Goal: Download file/media

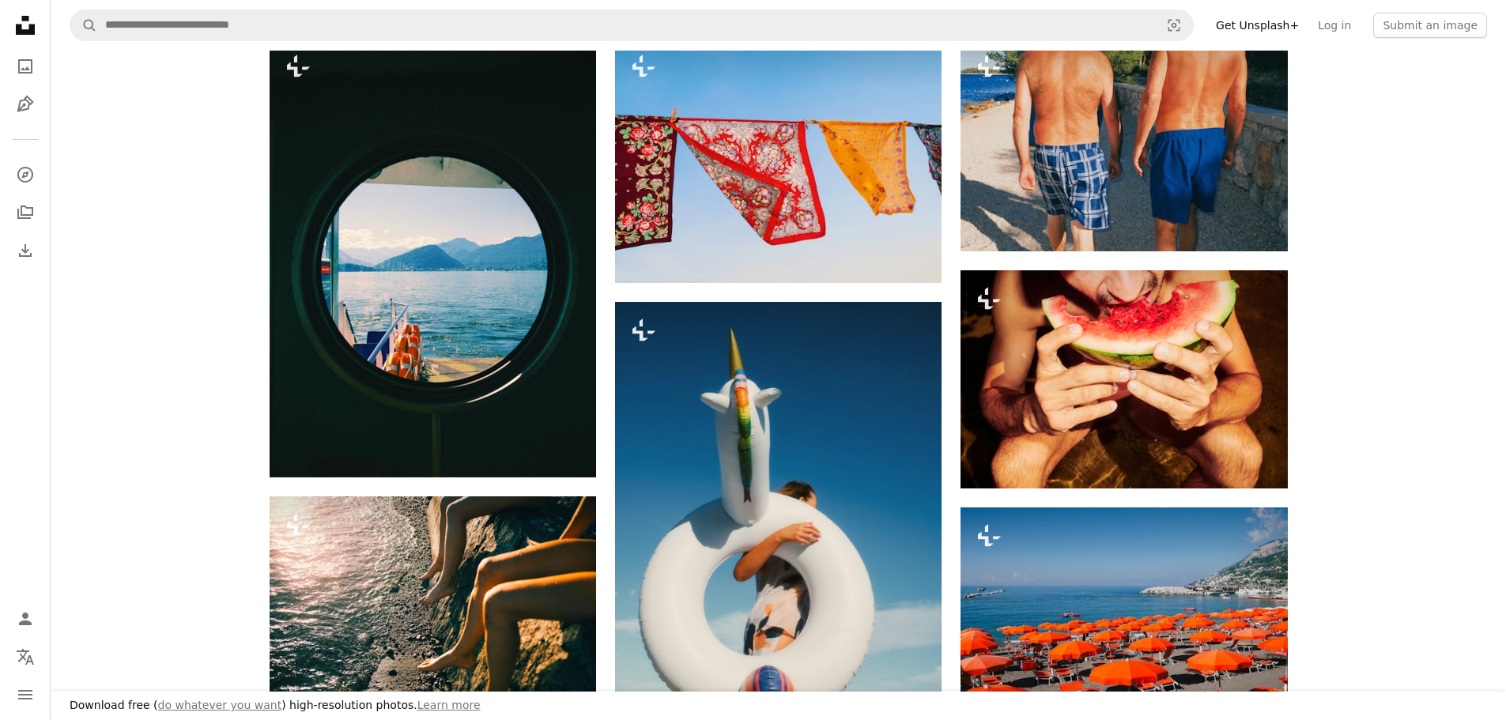
scroll to position [237, 0]
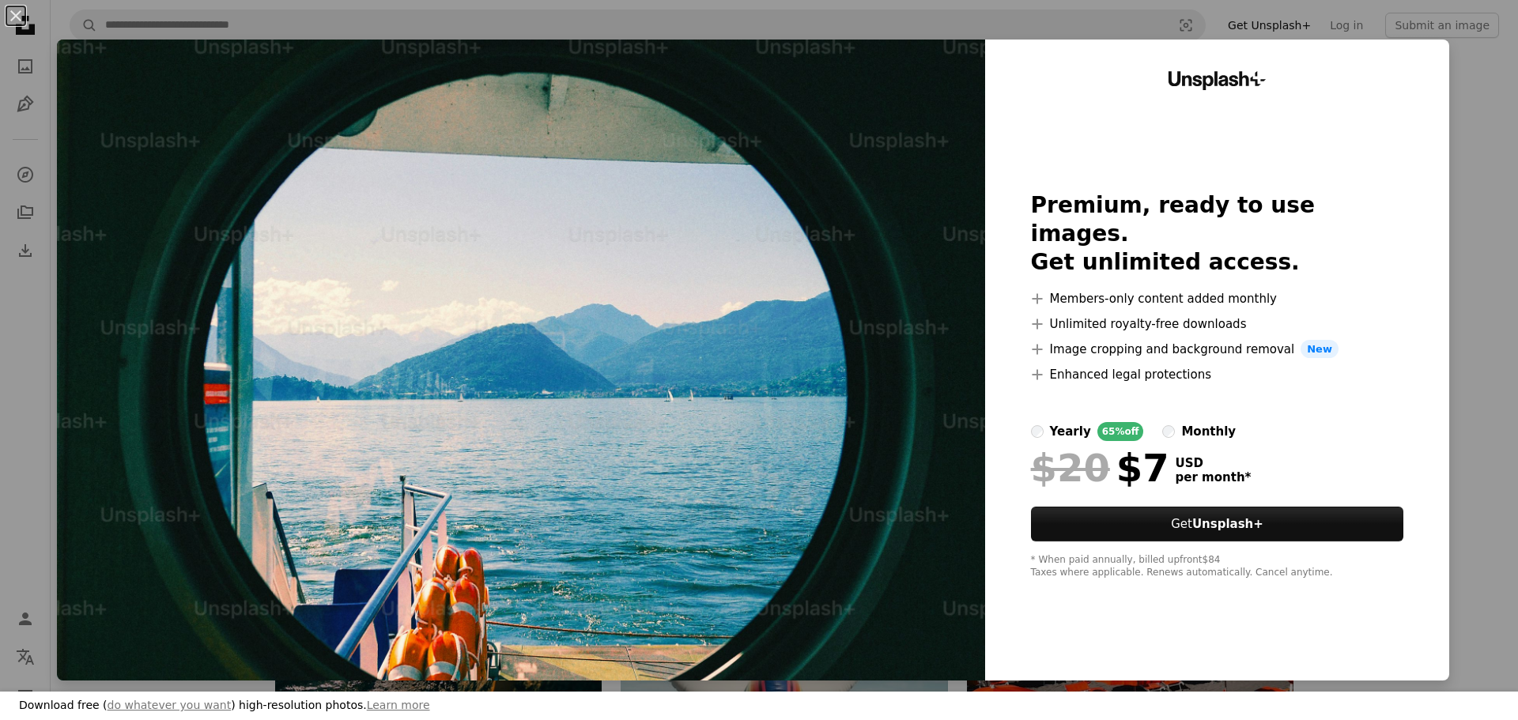
click at [1440, 263] on div "An X shape Download free ( do whatever you want ) high-resolution photos. Learn…" at bounding box center [759, 360] width 1518 height 720
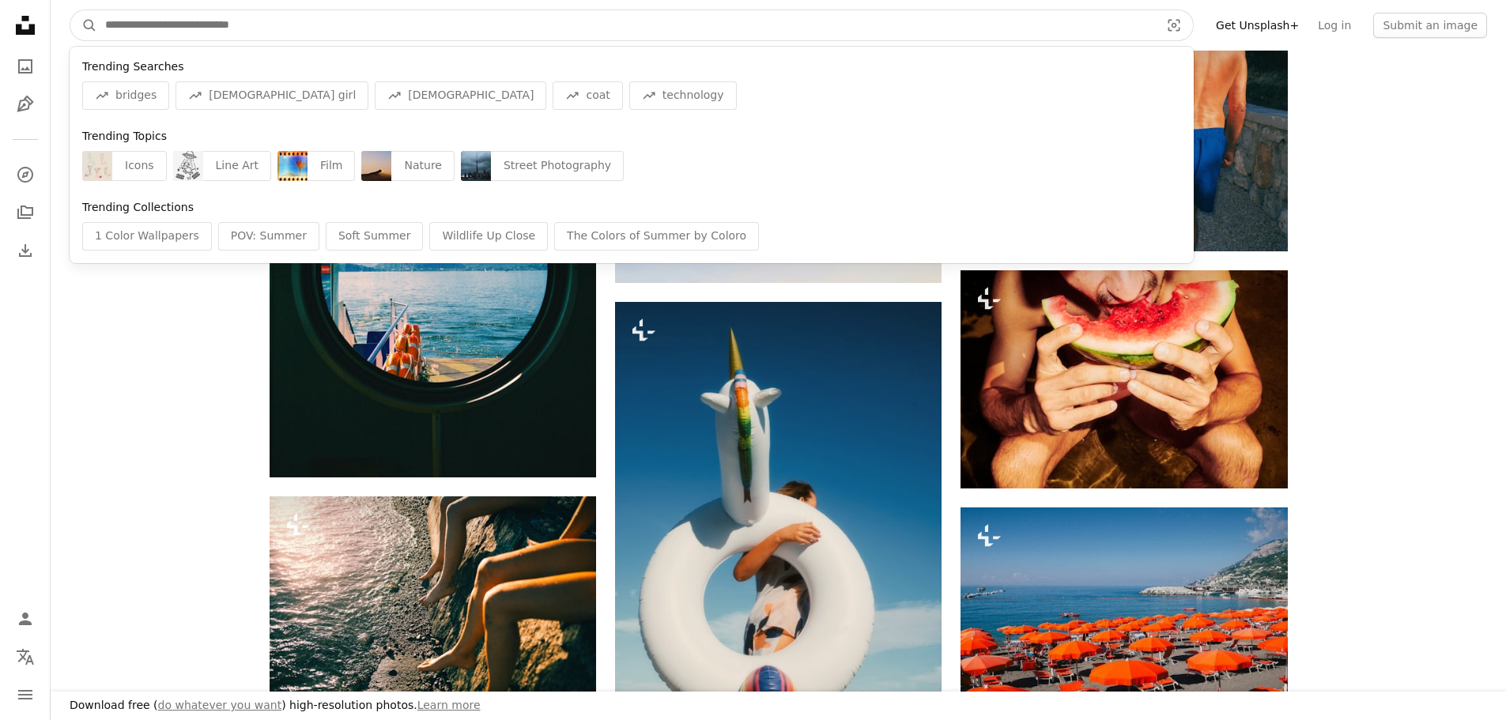
click at [155, 19] on input "Find visuals sitewide" at bounding box center [626, 25] width 1058 height 30
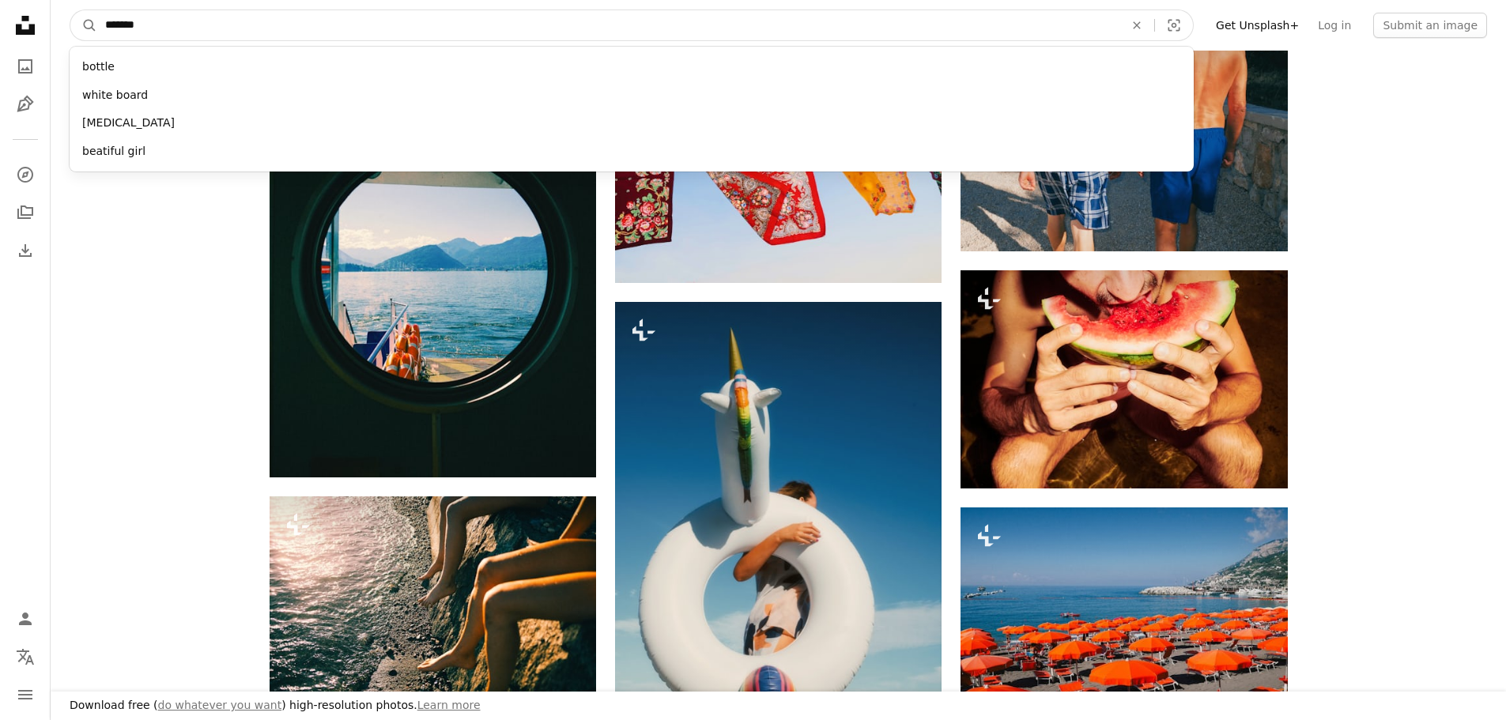
type input "*******"
click at [70, 10] on button "A magnifying glass" at bounding box center [83, 25] width 27 height 30
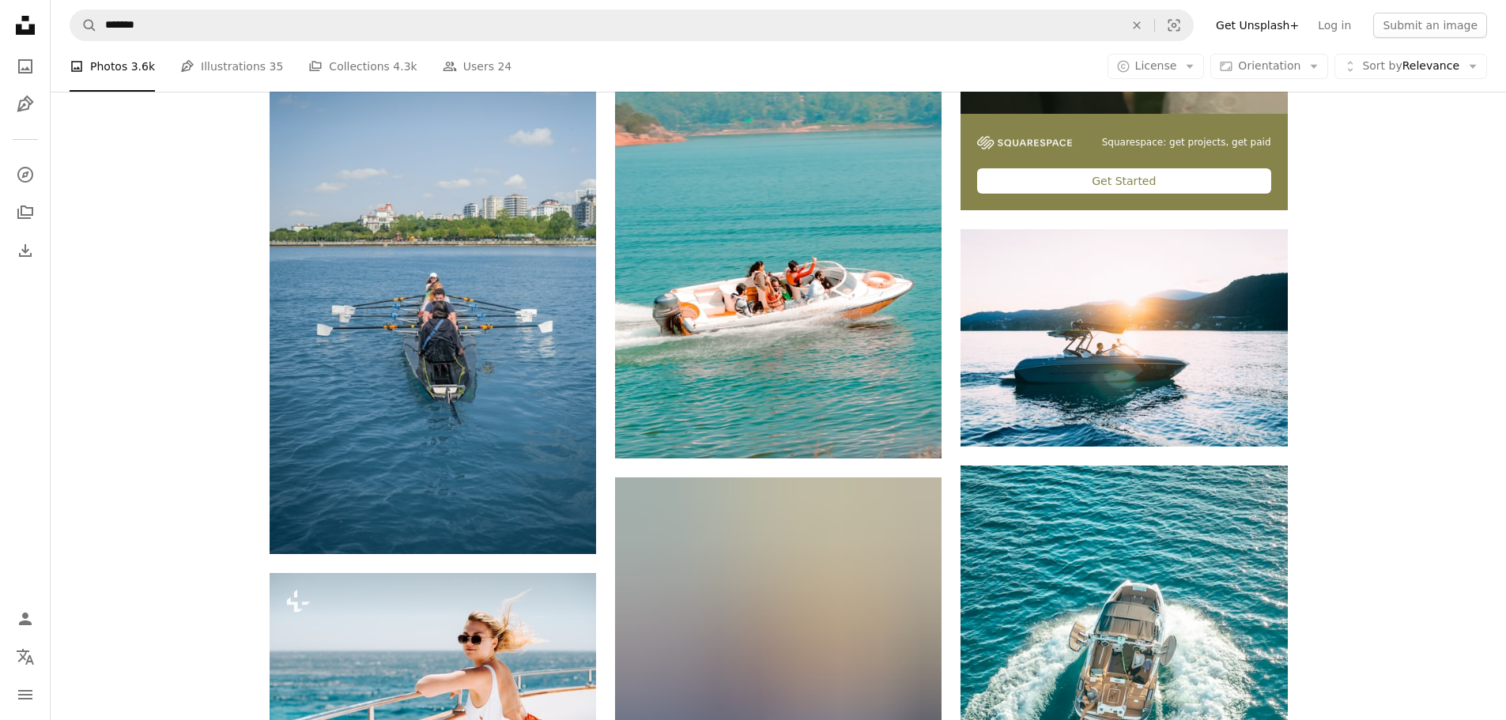
scroll to position [791, 0]
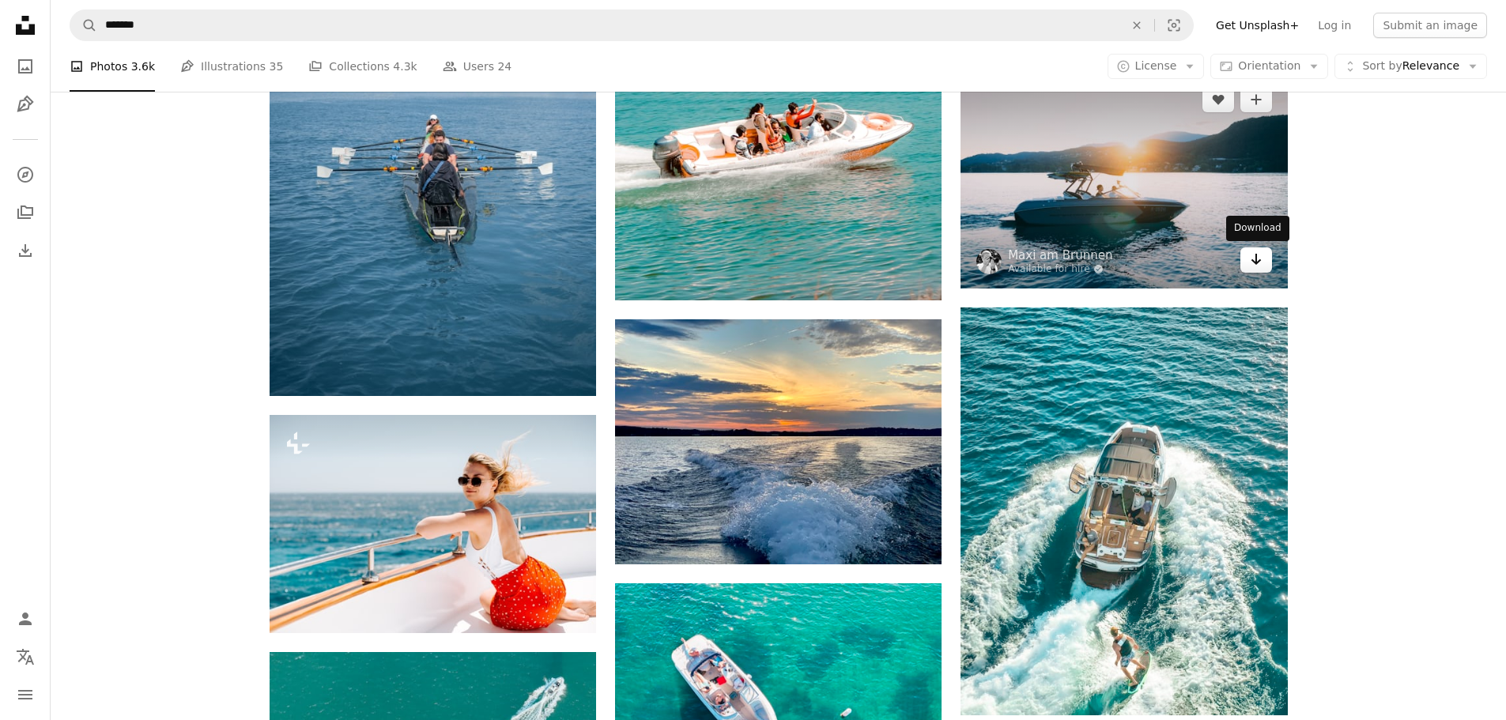
click at [1250, 263] on icon "Arrow pointing down" at bounding box center [1256, 259] width 13 height 19
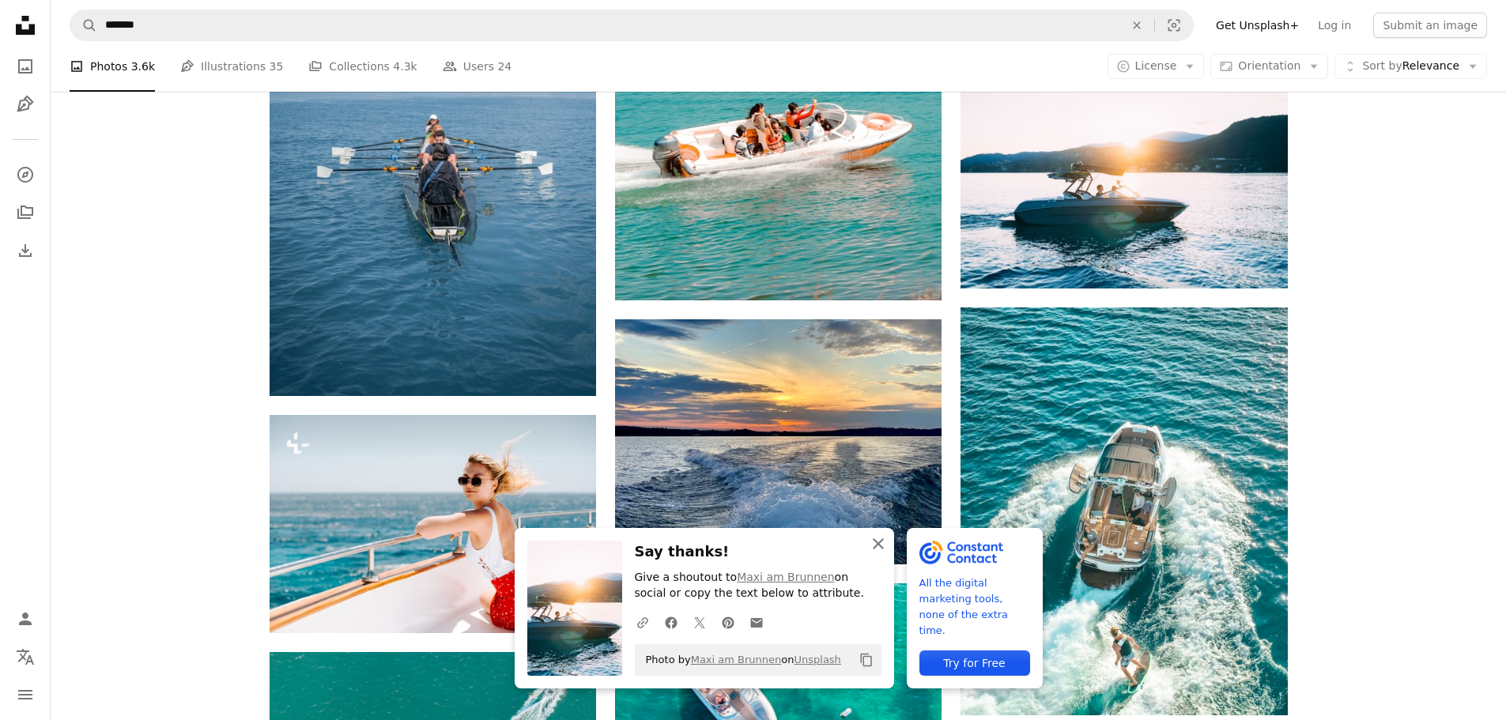
click at [873, 531] on button "An X shape Close" at bounding box center [879, 544] width 32 height 32
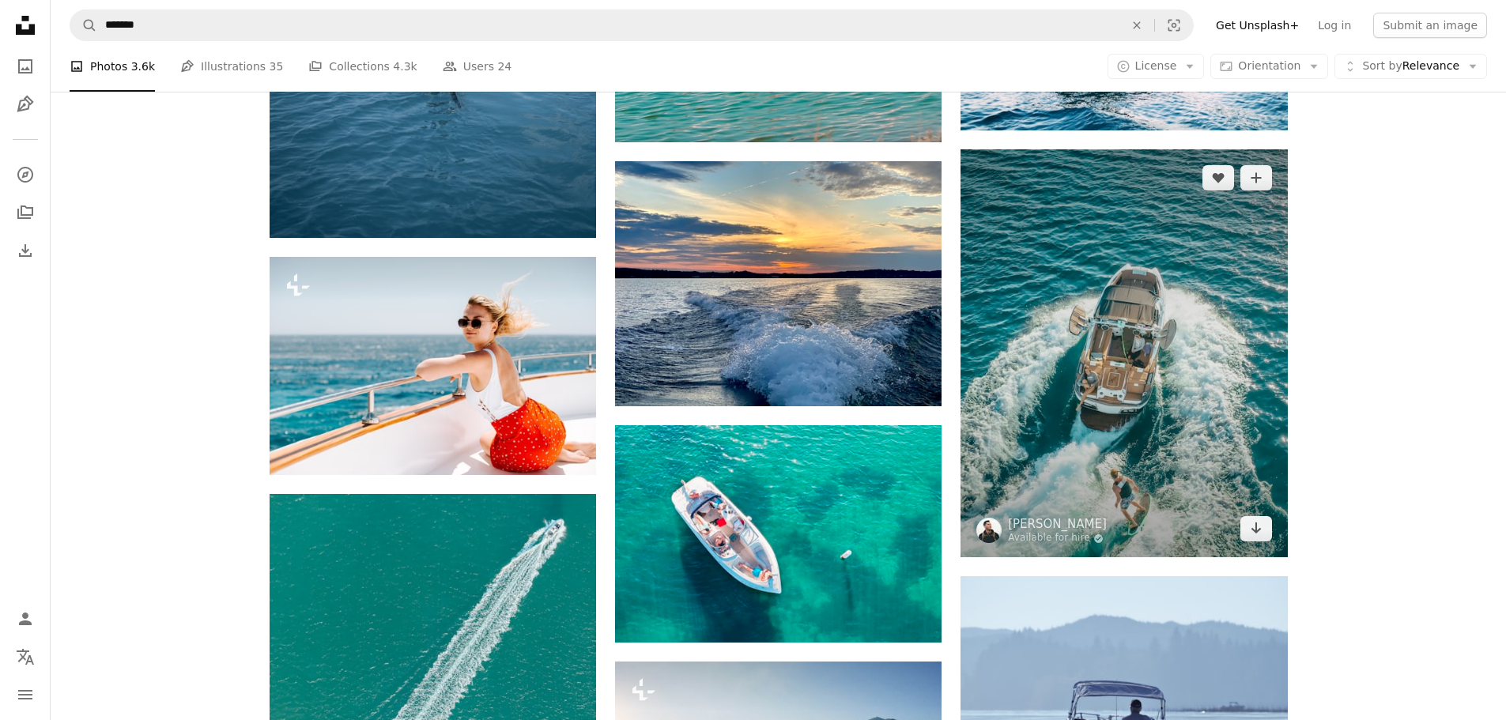
scroll to position [1028, 0]
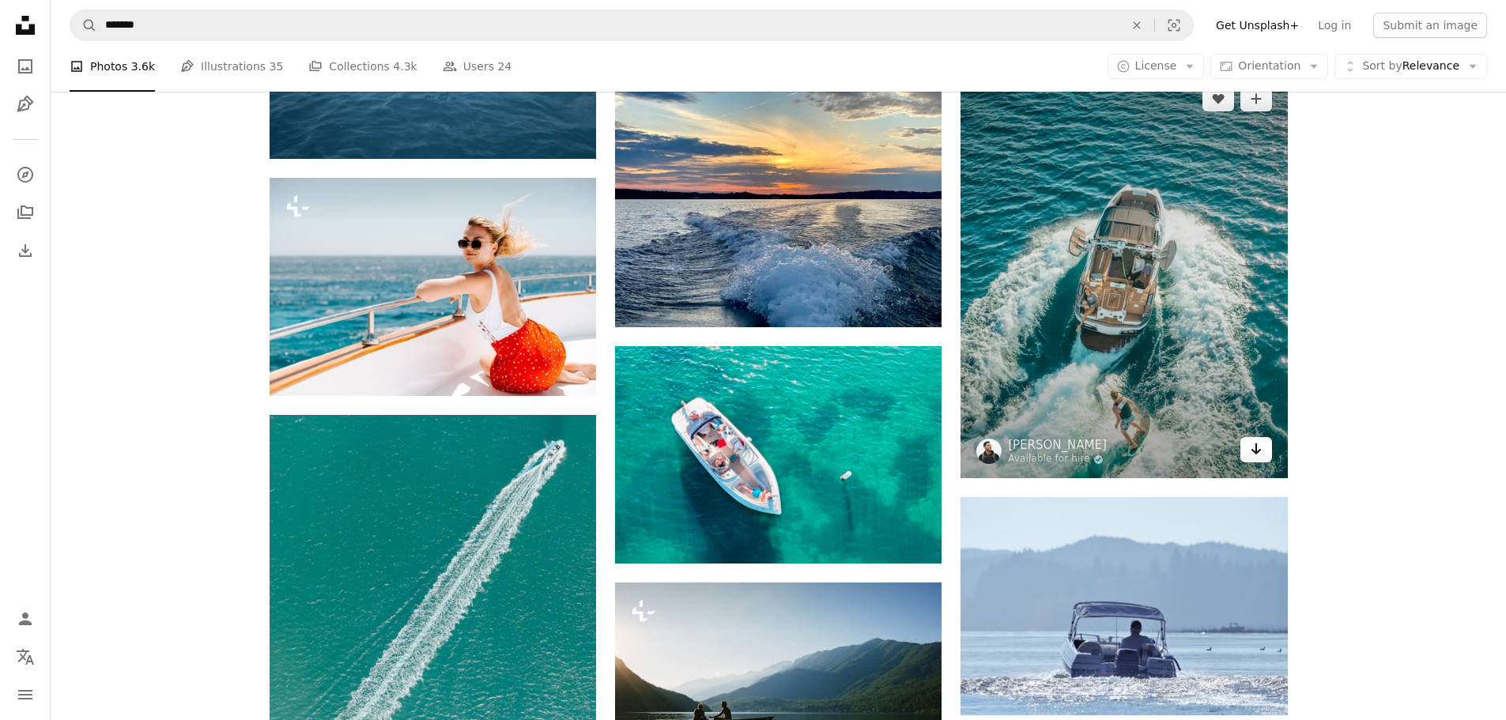
click at [1264, 454] on link "Arrow pointing down" at bounding box center [1257, 449] width 32 height 25
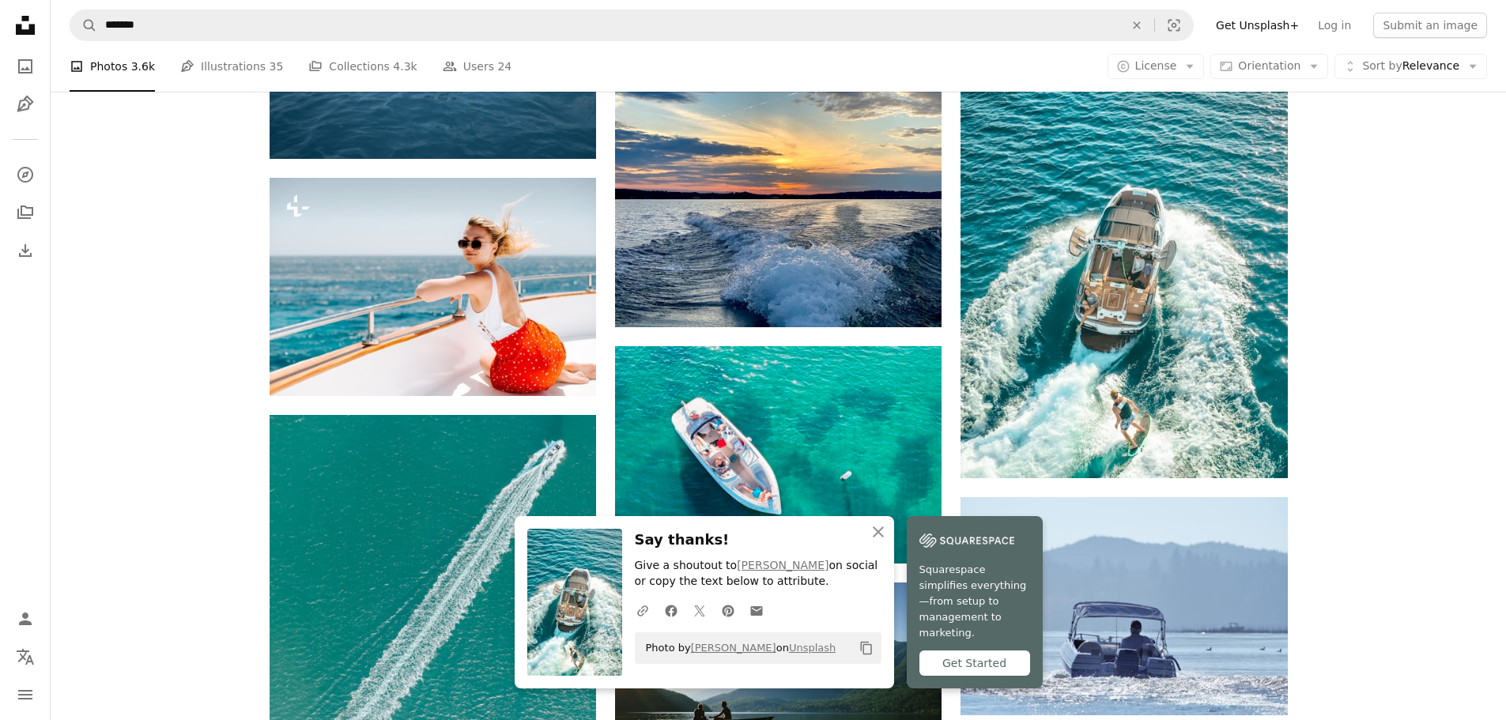
click at [860, 656] on icon "Copy content" at bounding box center [867, 648] width 14 height 14
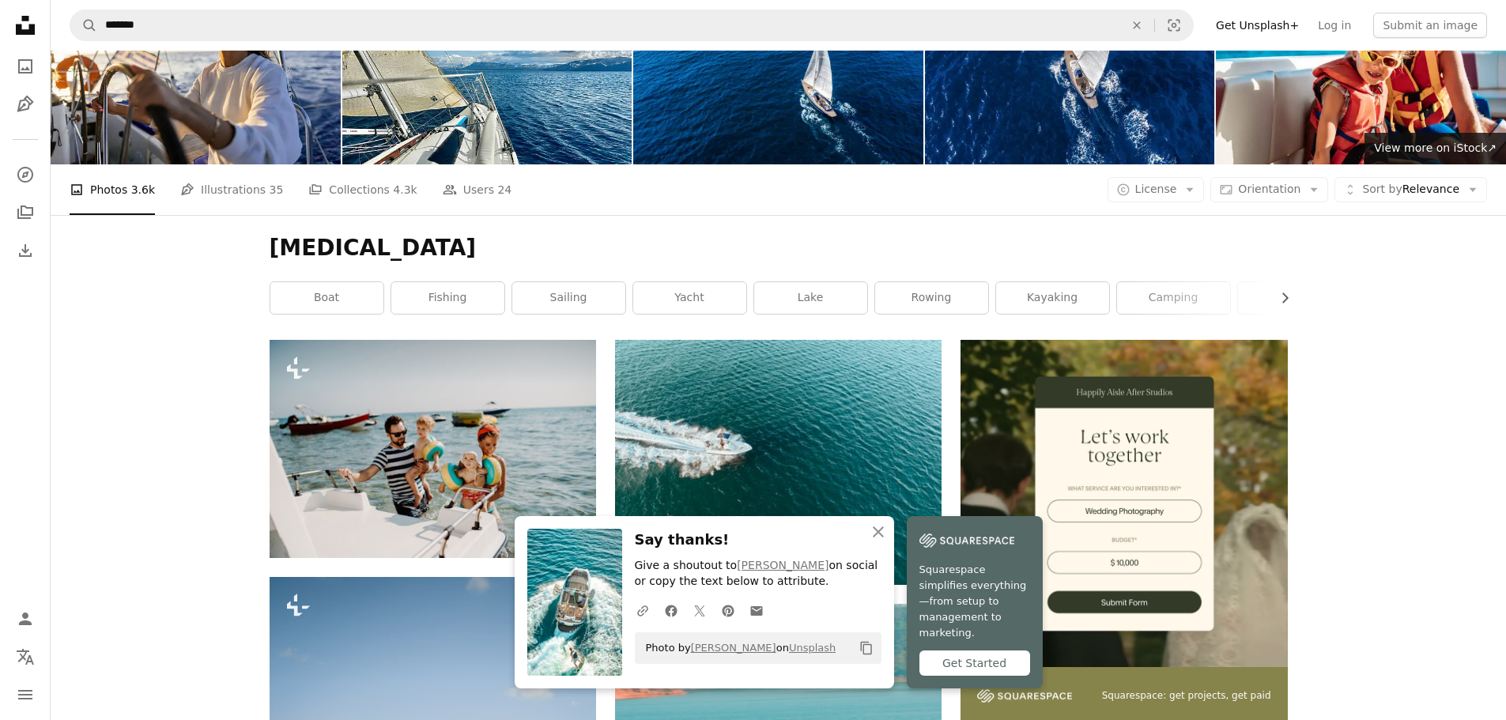
scroll to position [0, 0]
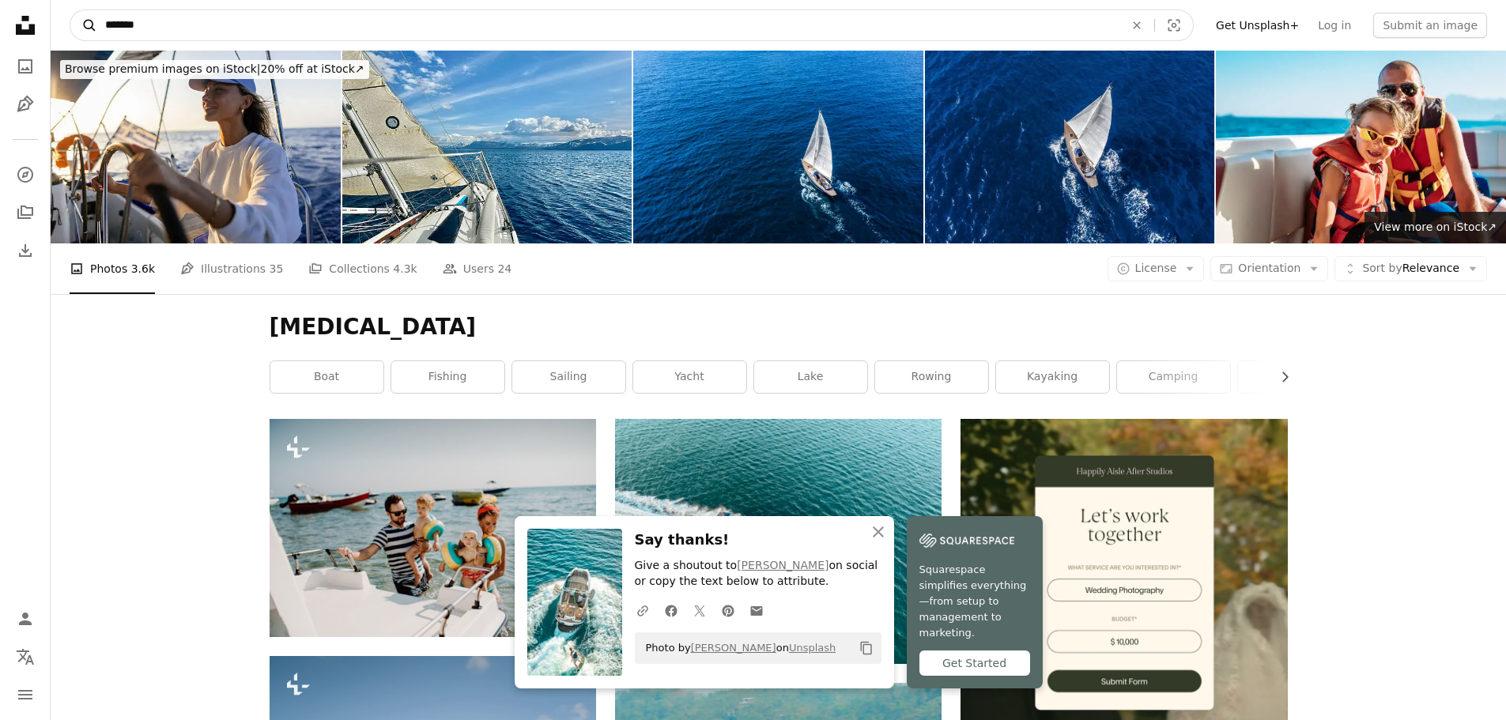
drag, startPoint x: 149, startPoint y: 13, endPoint x: 76, endPoint y: 32, distance: 75.2
click at [76, 32] on form "A magnifying glass ******* An X shape Visual search" at bounding box center [632, 25] width 1125 height 32
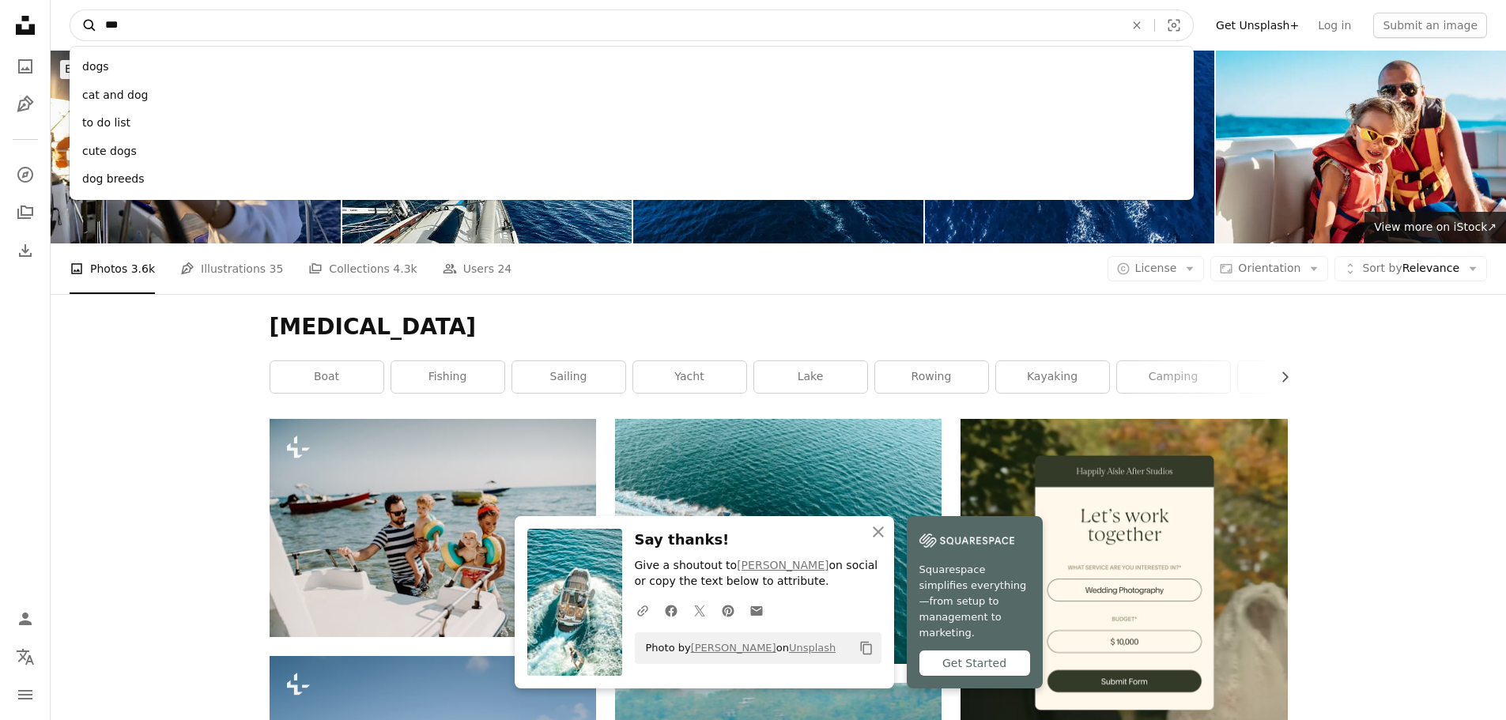
type input "****"
click button "A magnifying glass" at bounding box center [83, 25] width 27 height 30
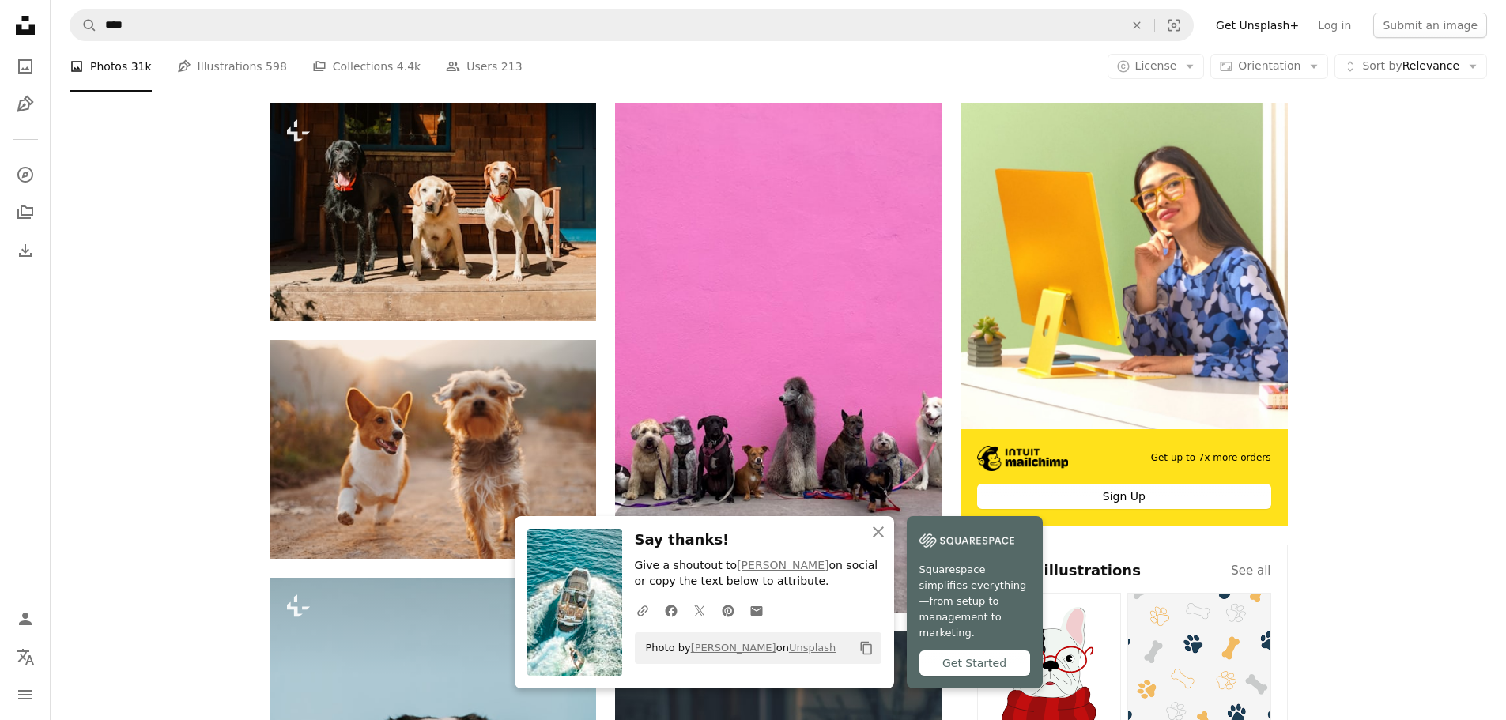
scroll to position [395, 0]
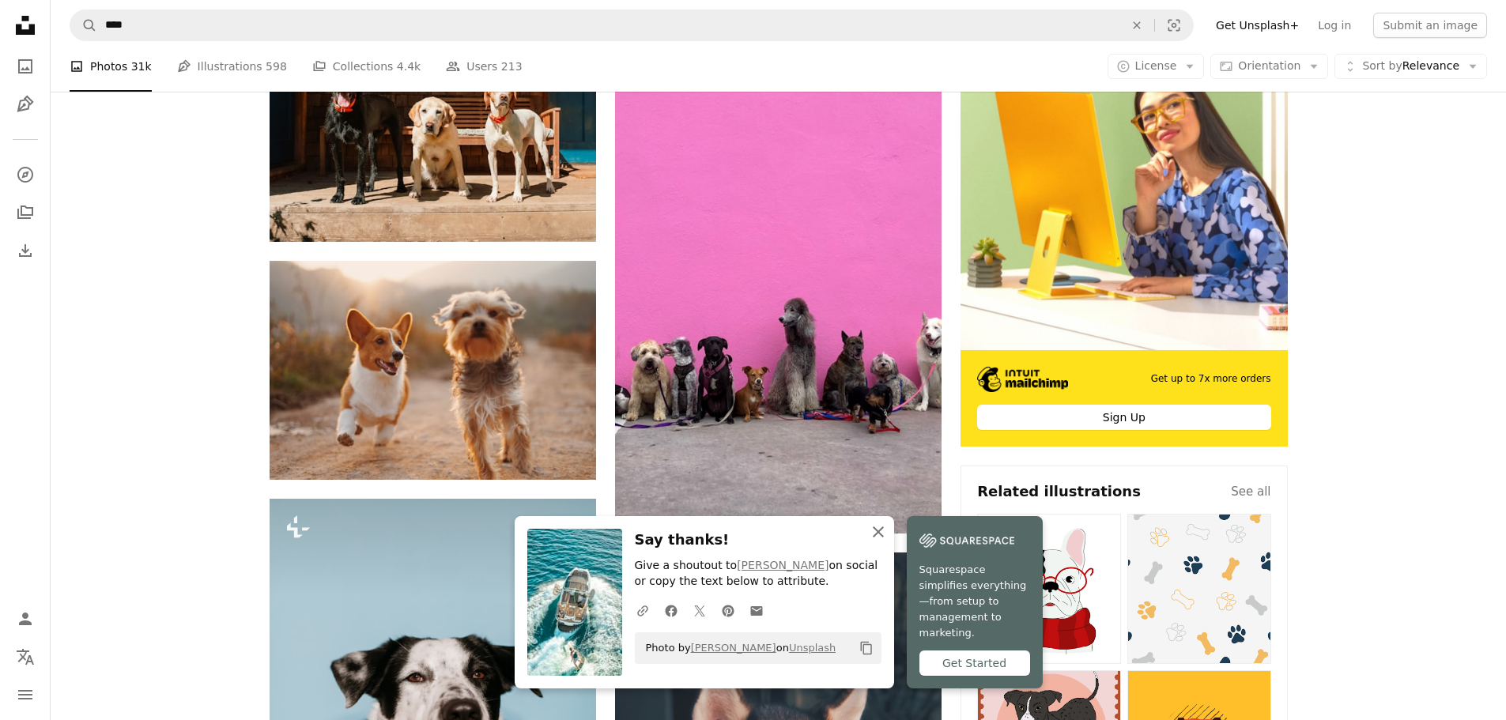
click at [883, 541] on icon "An X shape" at bounding box center [878, 532] width 19 height 19
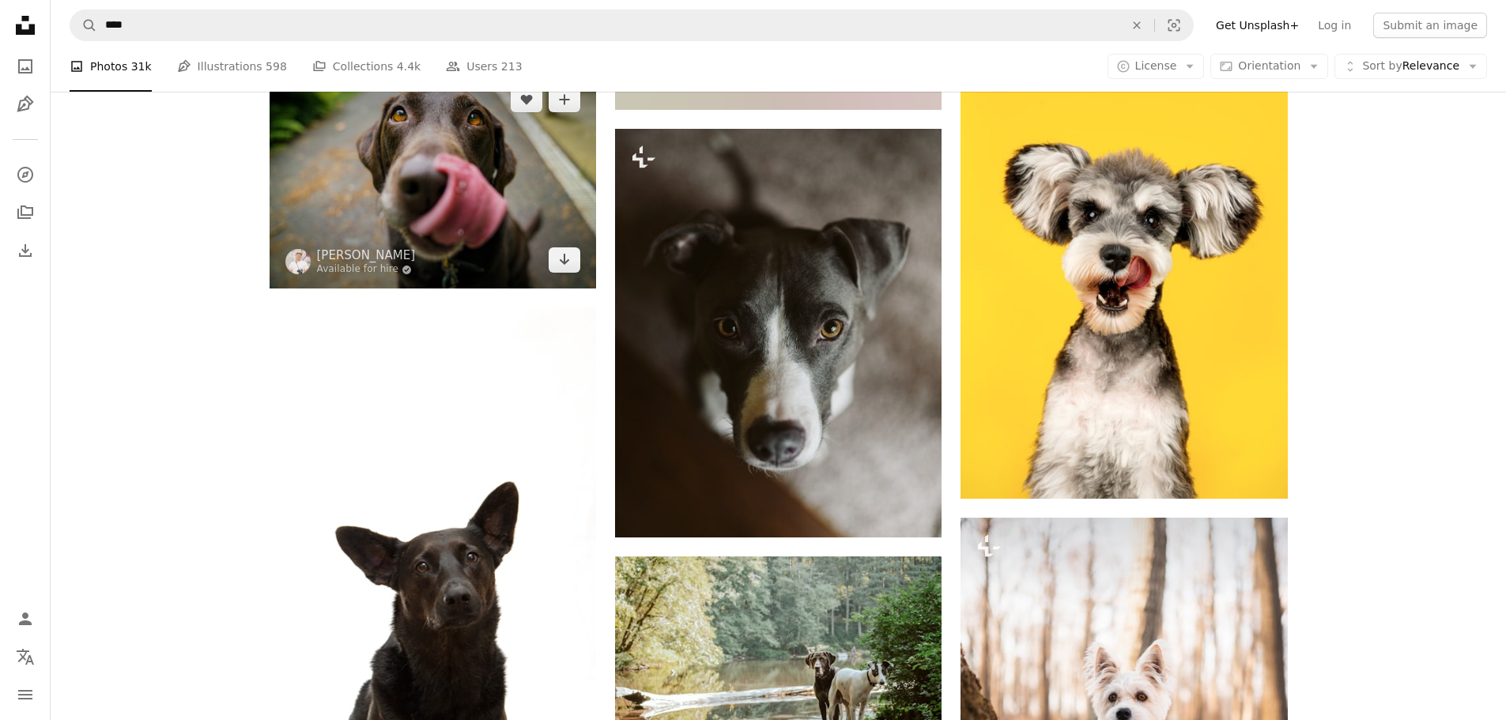
scroll to position [2056, 0]
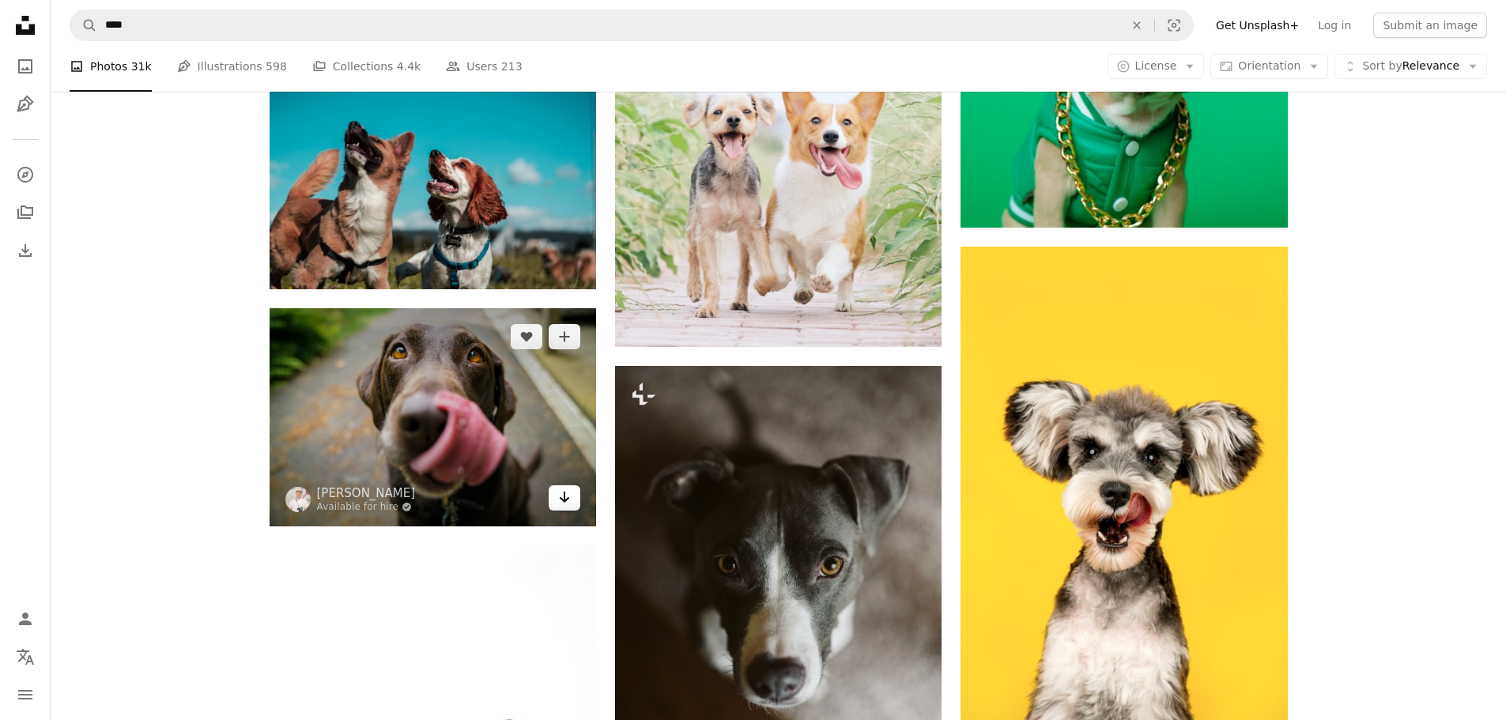
click at [565, 496] on icon "Arrow pointing down" at bounding box center [564, 497] width 13 height 19
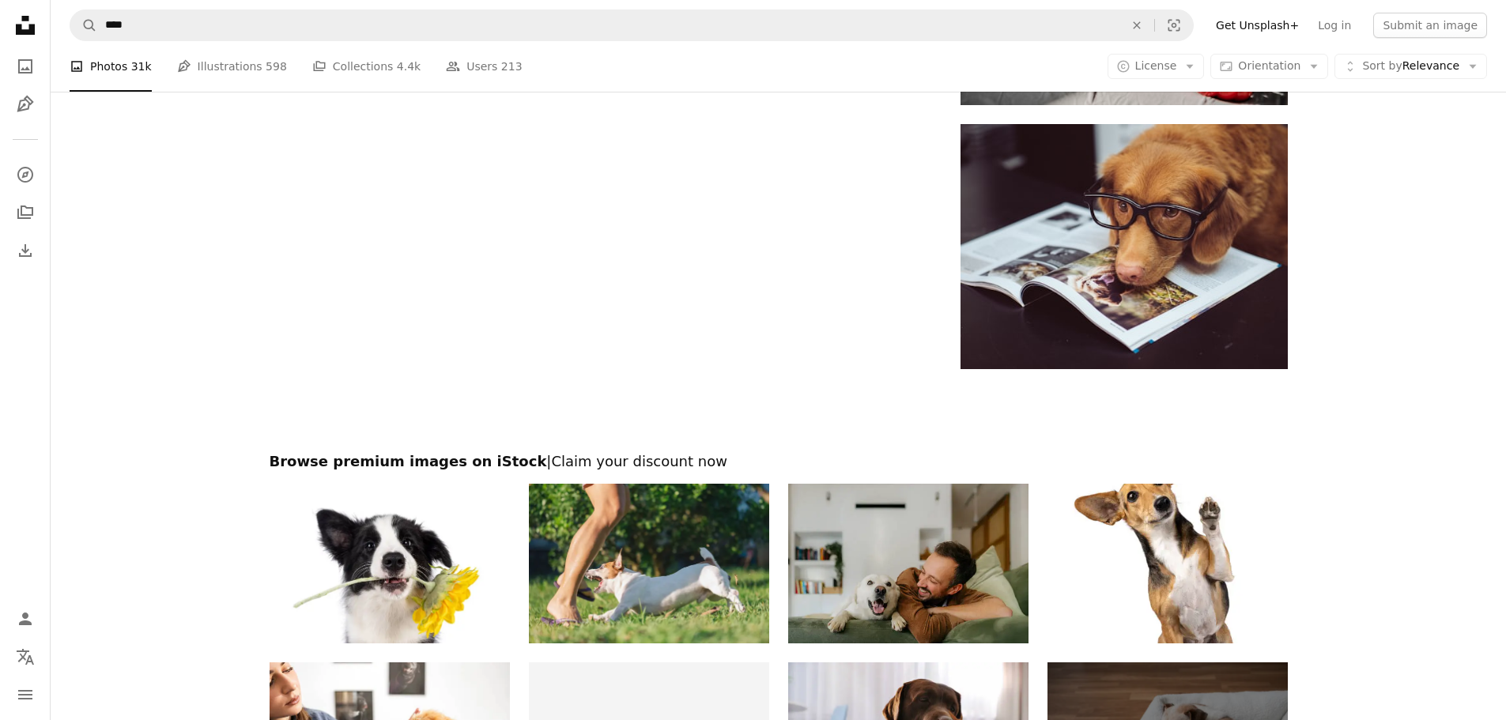
scroll to position [3363, 0]
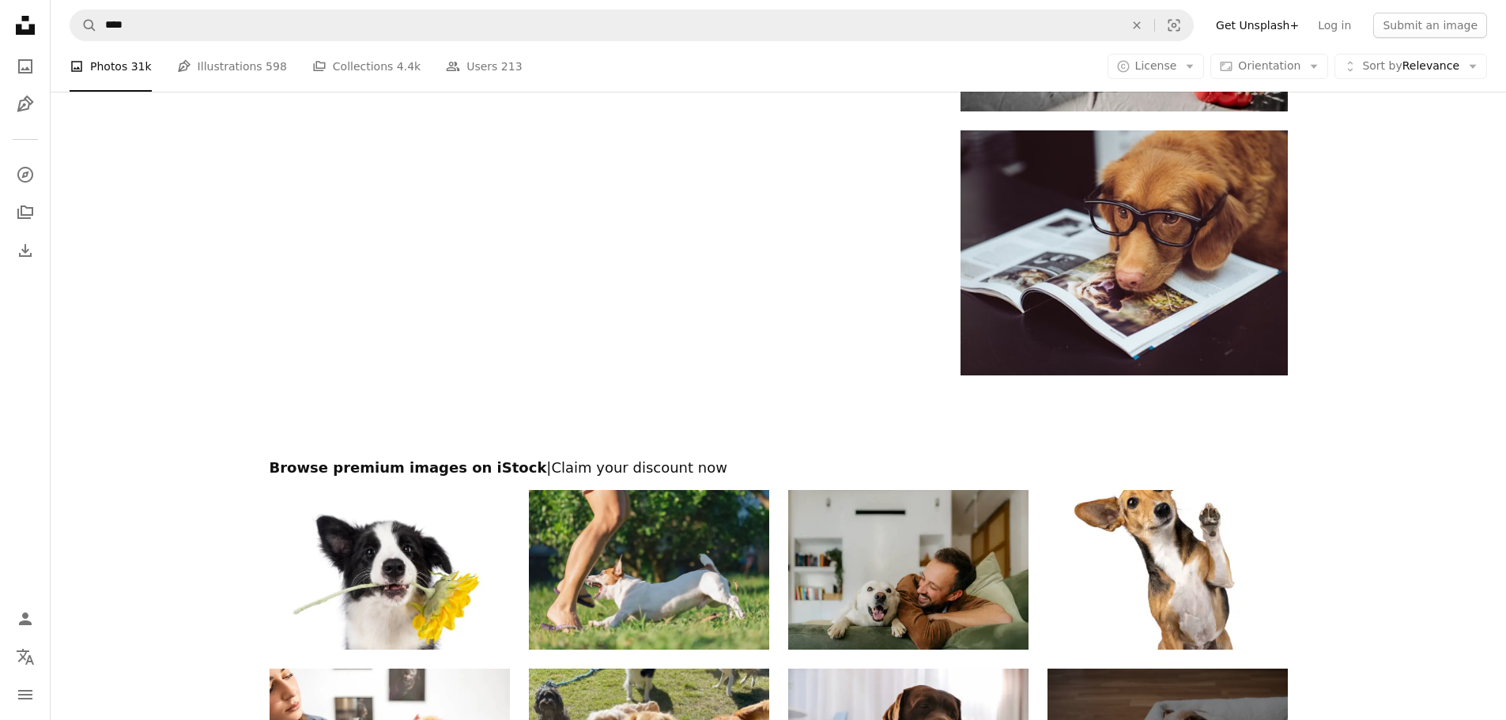
drag, startPoint x: 781, startPoint y: 349, endPoint x: 675, endPoint y: 321, distance: 110.3
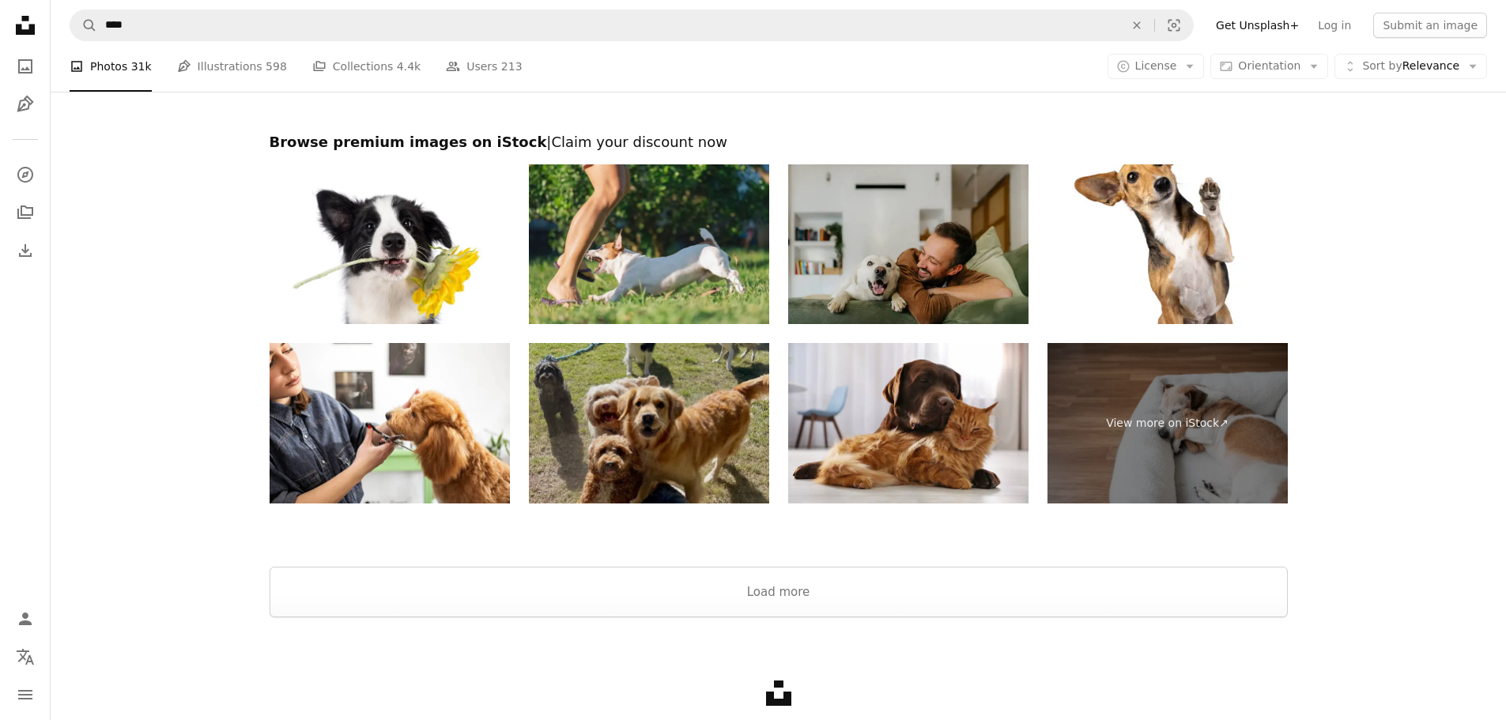
scroll to position [3768, 0]
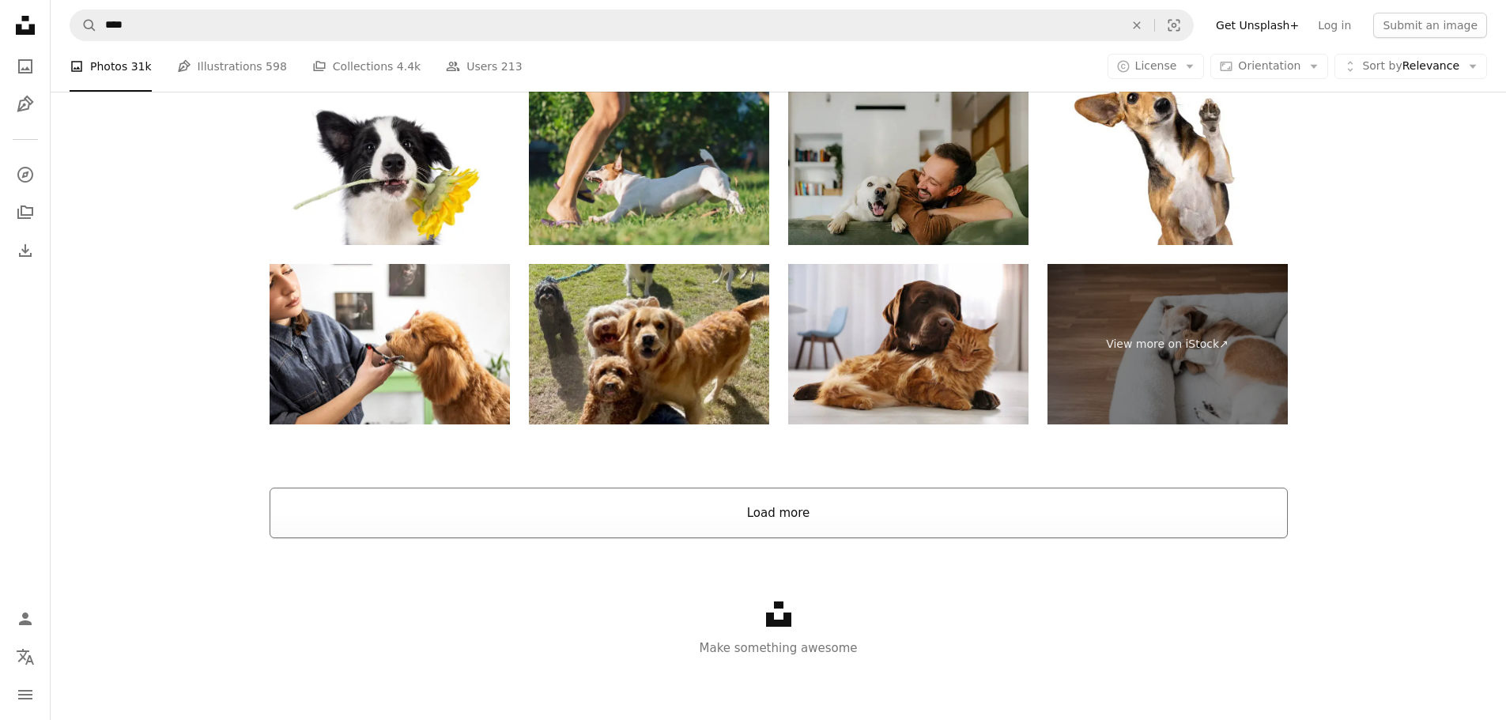
click at [775, 505] on button "Load more" at bounding box center [779, 513] width 1019 height 51
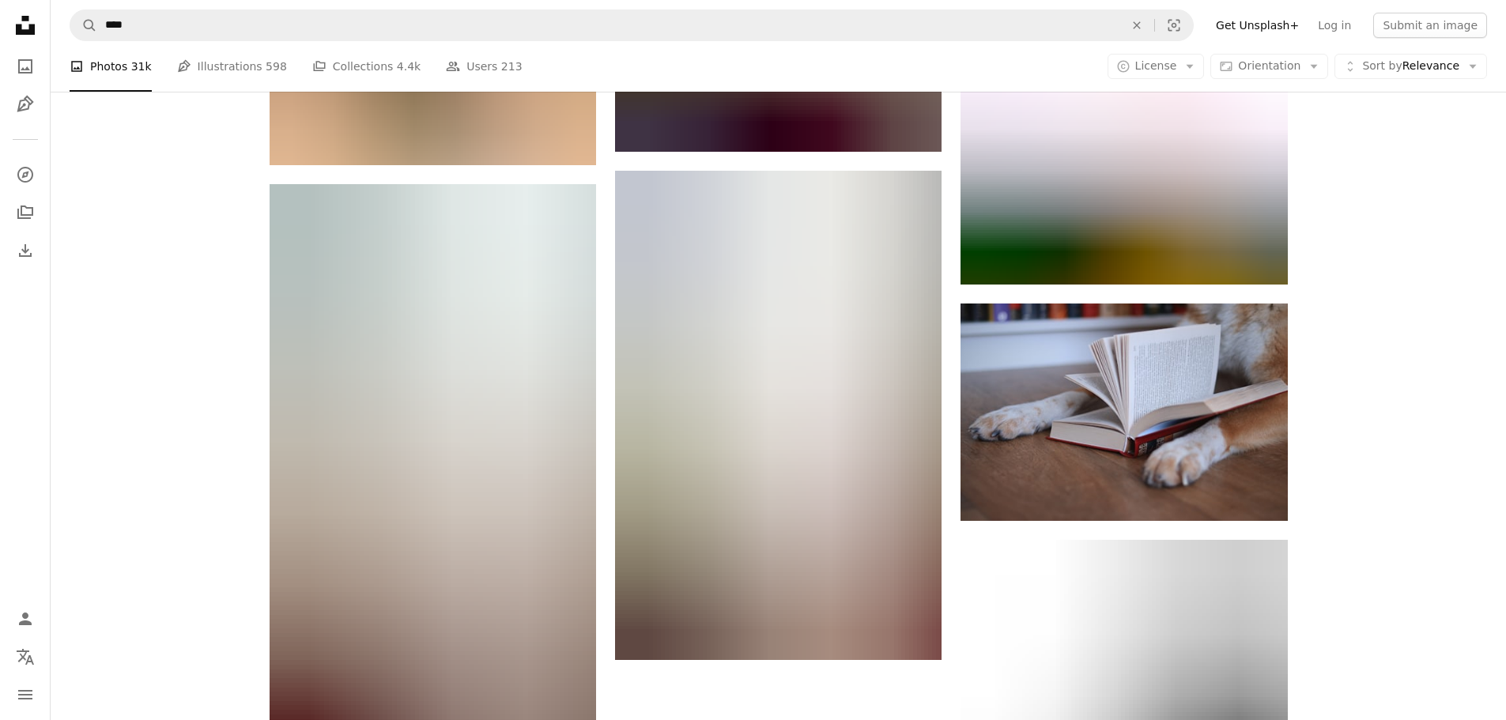
scroll to position [155207, 0]
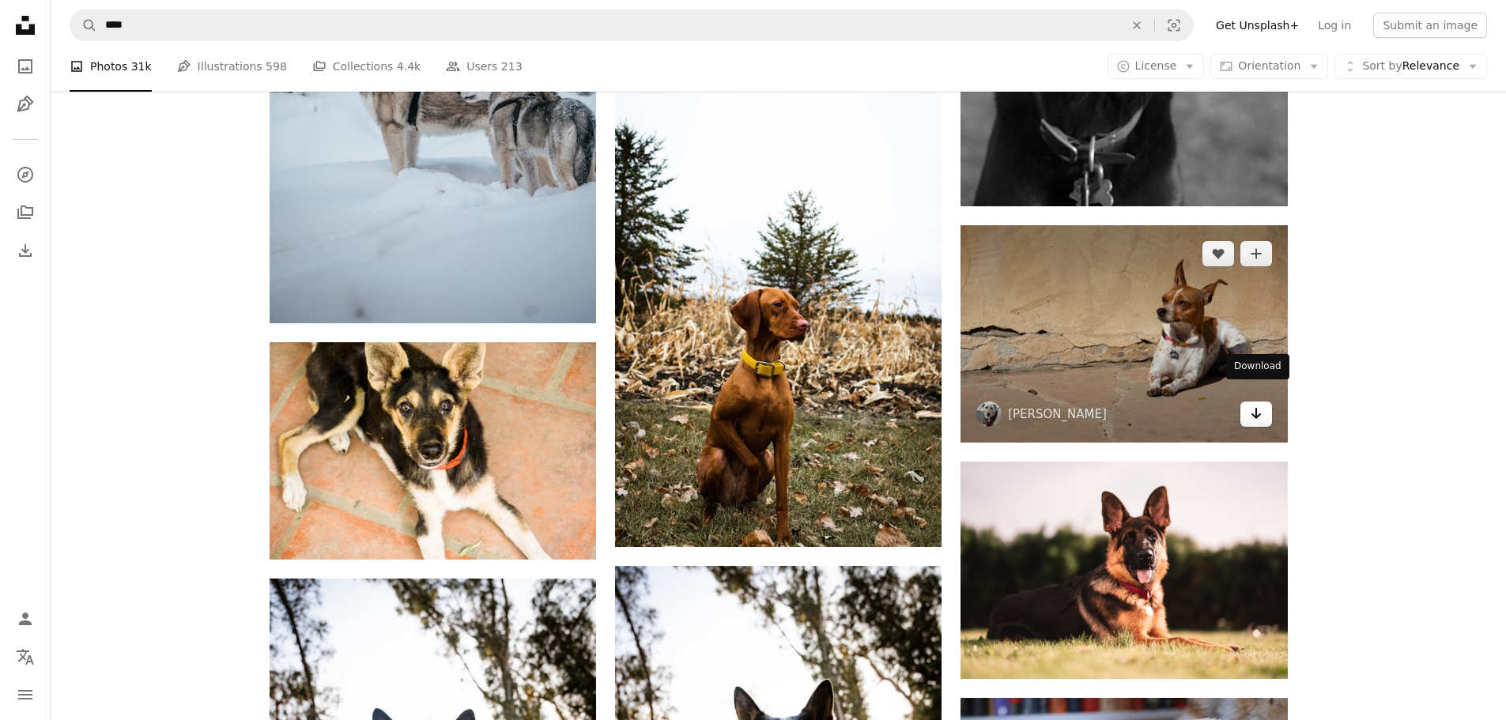
click at [1259, 404] on icon "Arrow pointing down" at bounding box center [1256, 413] width 13 height 19
